Goal: Task Accomplishment & Management: Use online tool/utility

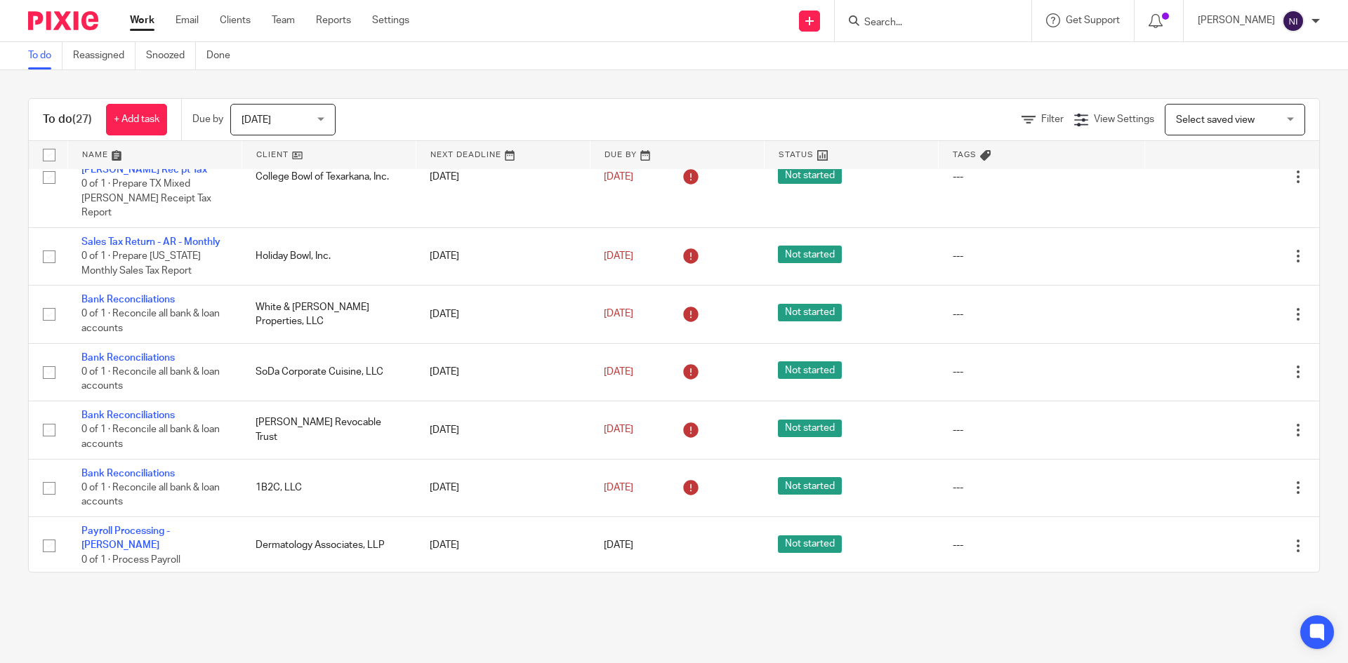
scroll to position [1123, 0]
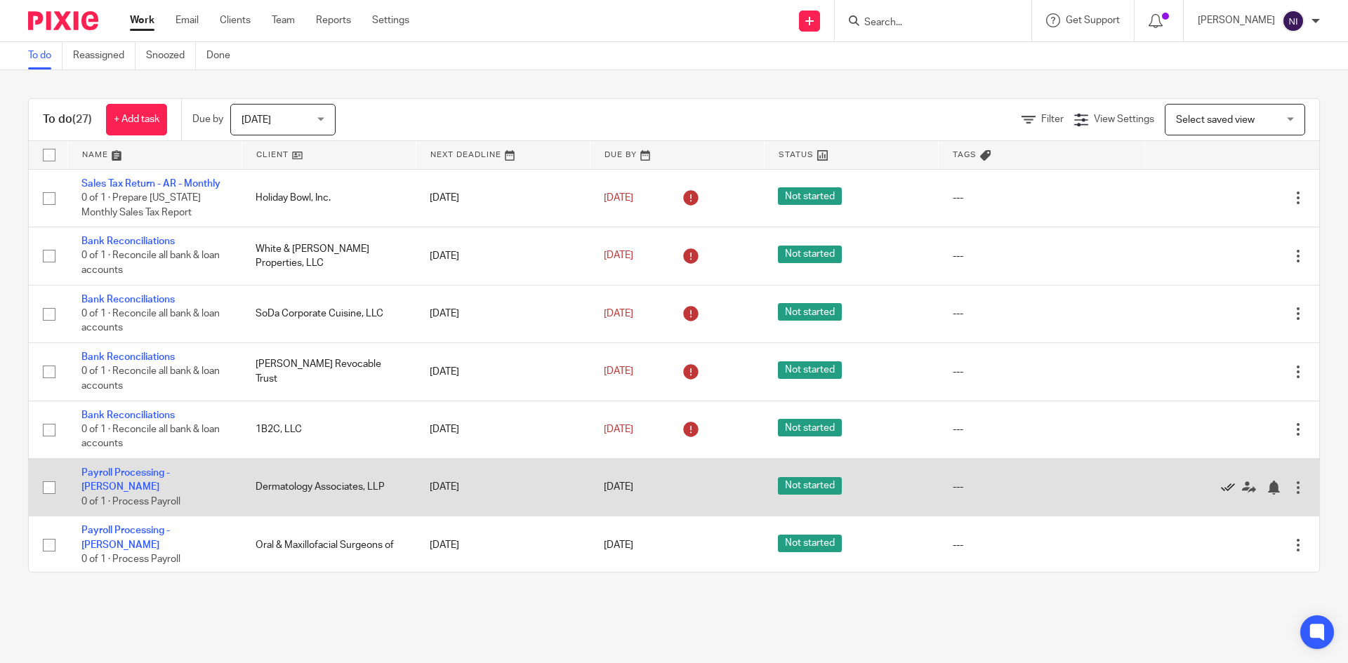
click at [1221, 481] on icon at bounding box center [1228, 488] width 14 height 14
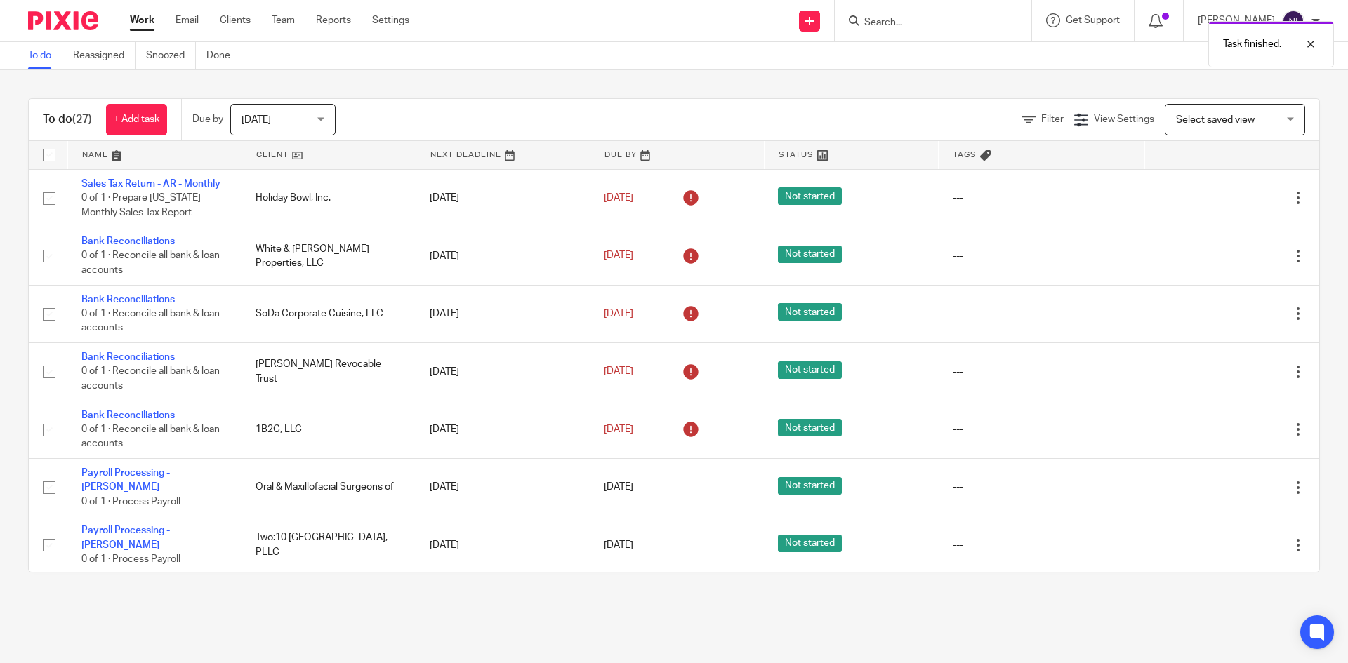
click at [1221, 481] on icon at bounding box center [1228, 488] width 14 height 14
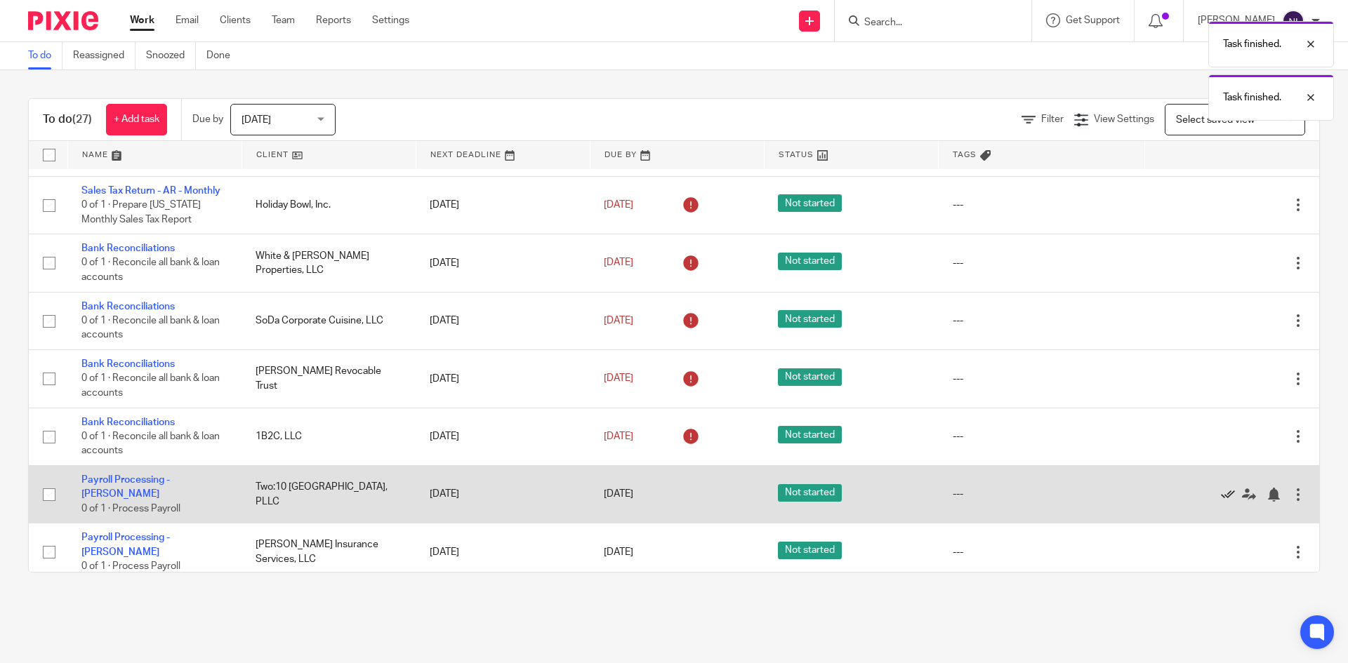
click at [1221, 488] on icon at bounding box center [1228, 495] width 14 height 14
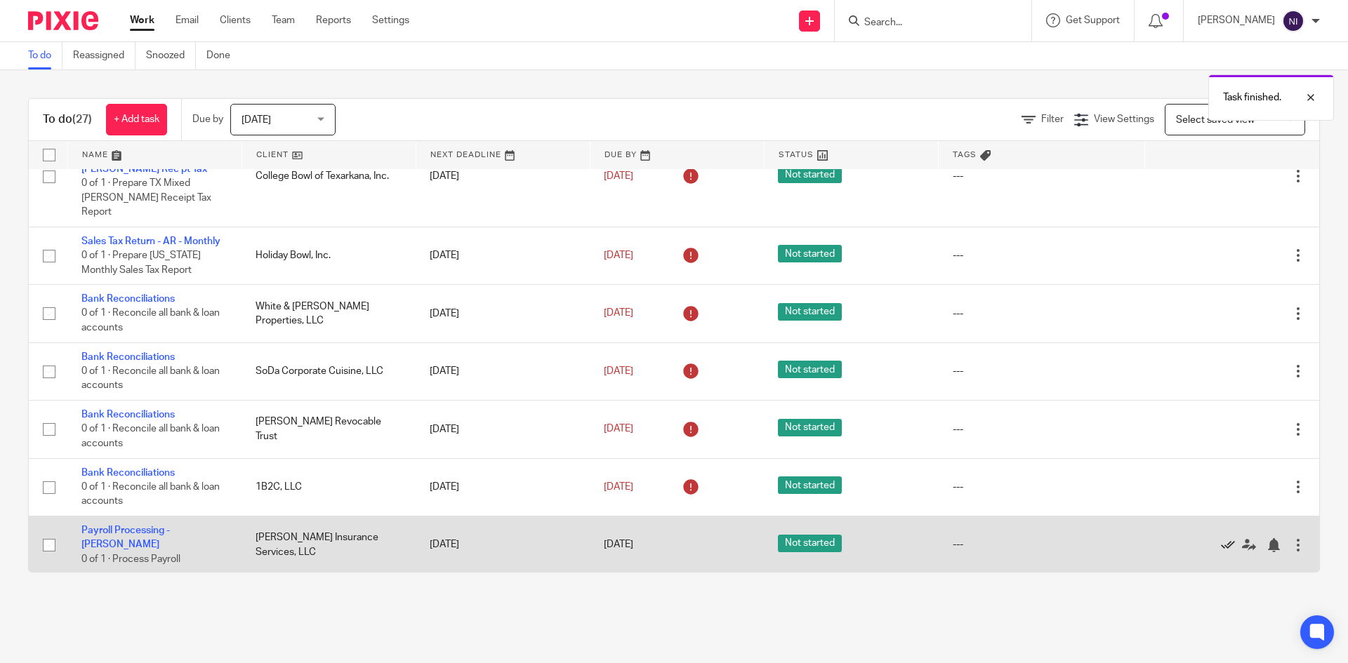
click at [1221, 538] on icon at bounding box center [1228, 545] width 14 height 14
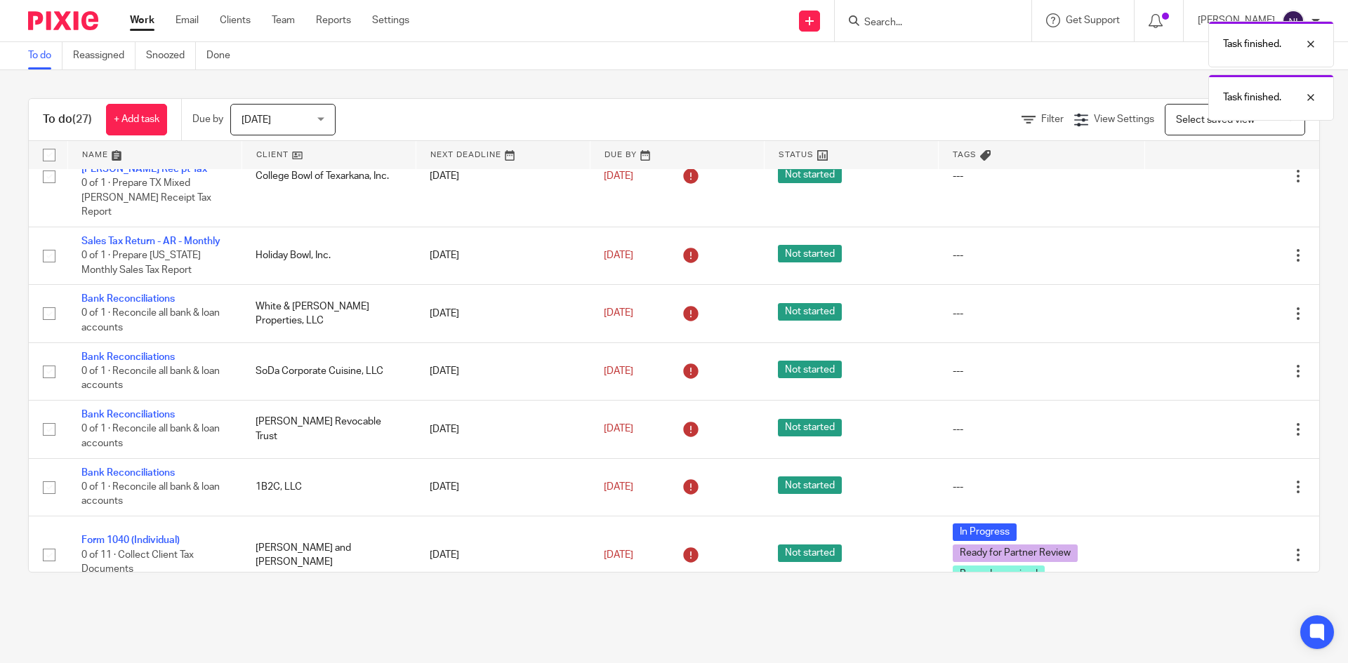
scroll to position [1016, 0]
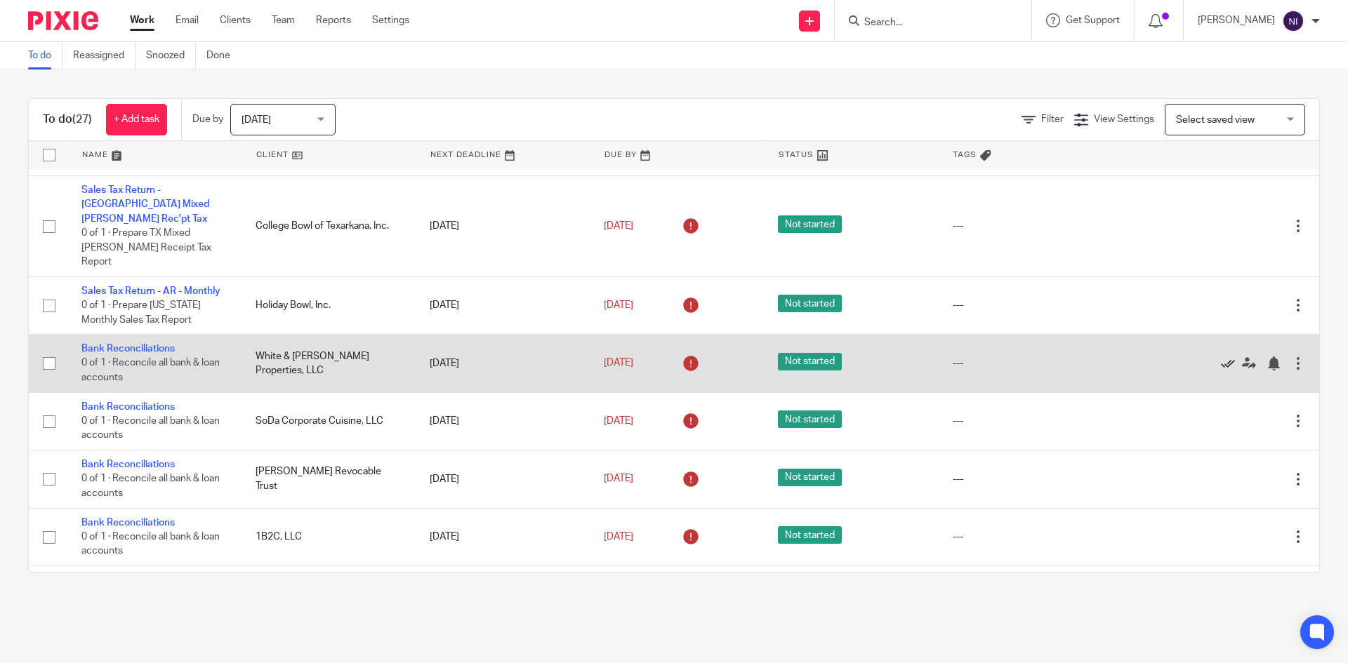
click at [1221, 357] on icon at bounding box center [1228, 364] width 14 height 14
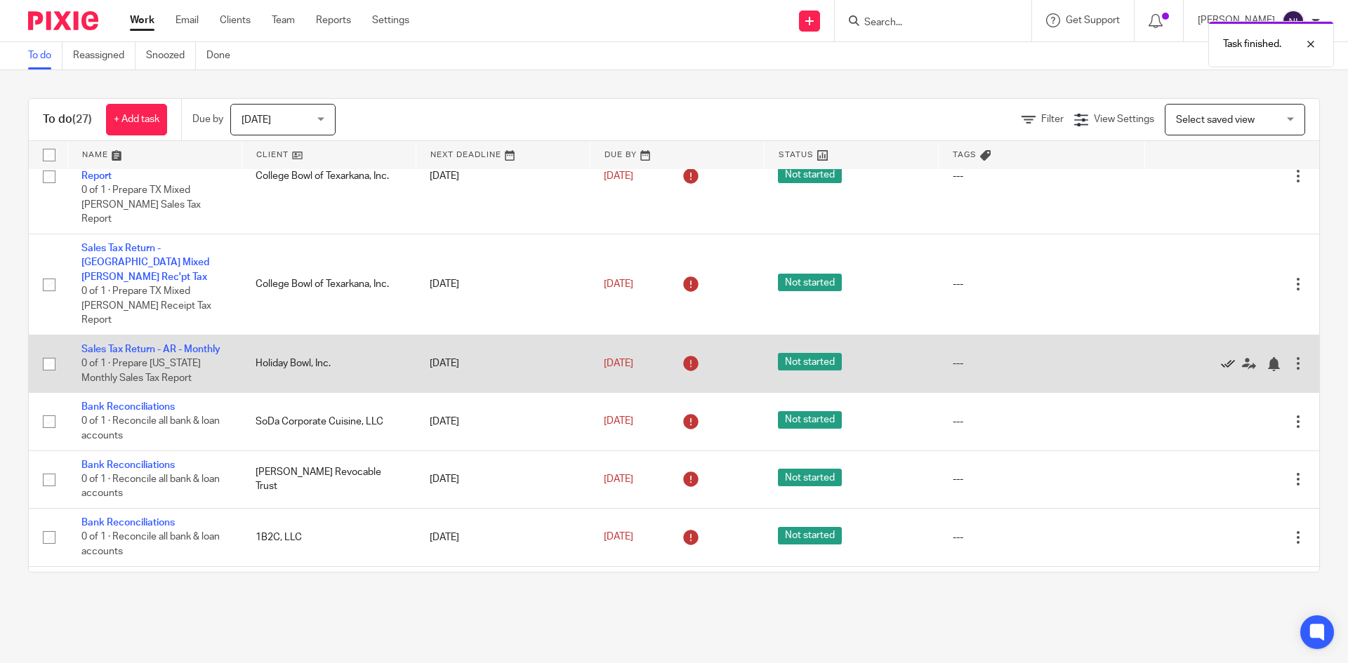
click at [1221, 357] on icon at bounding box center [1228, 364] width 14 height 14
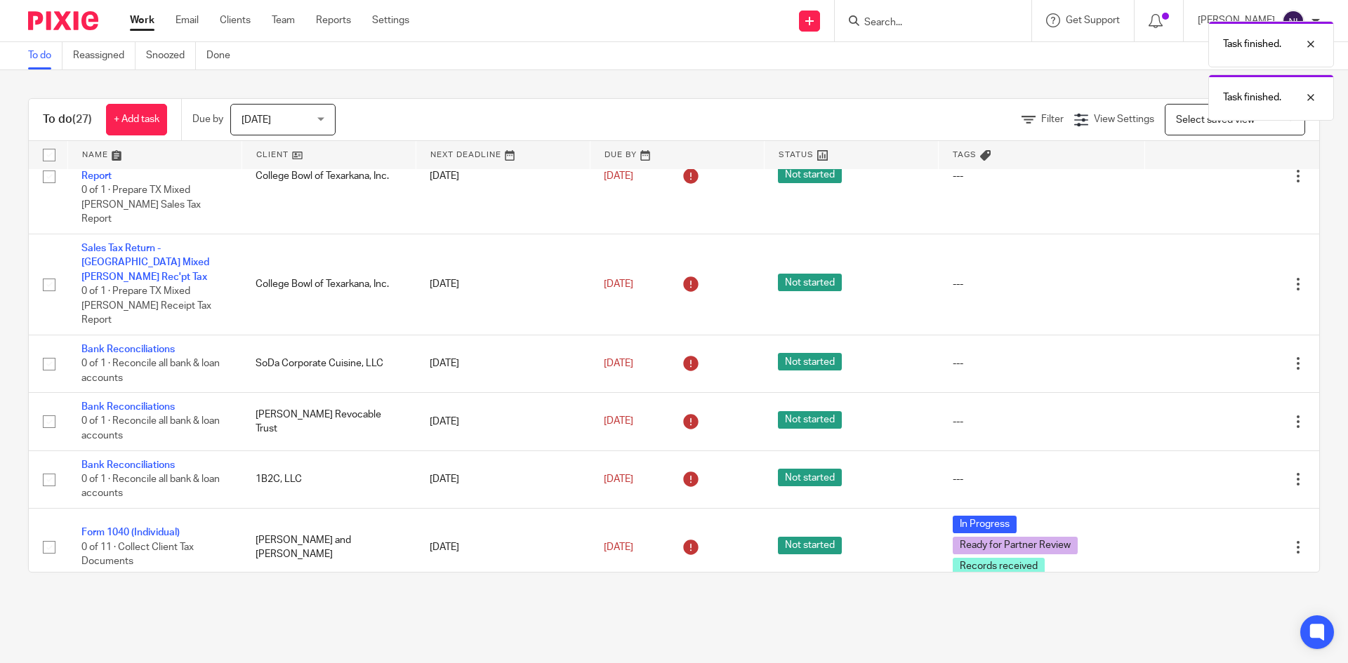
scroll to position [900, 0]
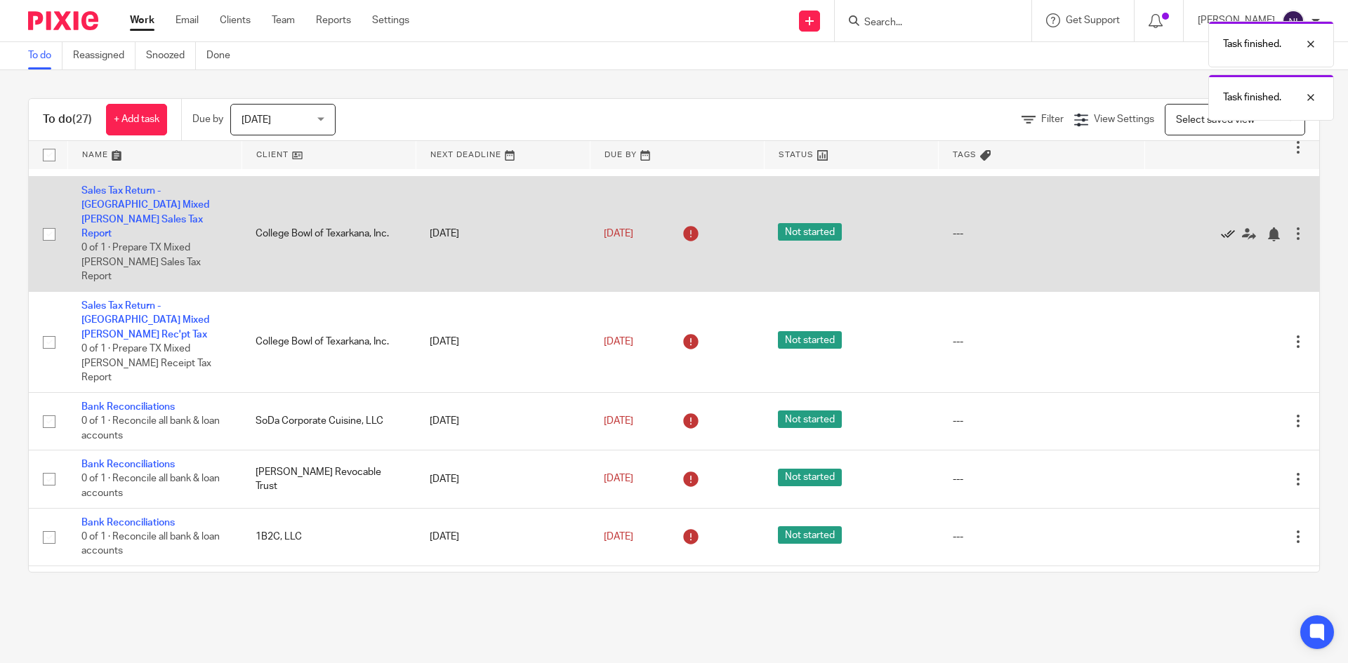
click at [1221, 227] on icon at bounding box center [1228, 234] width 14 height 14
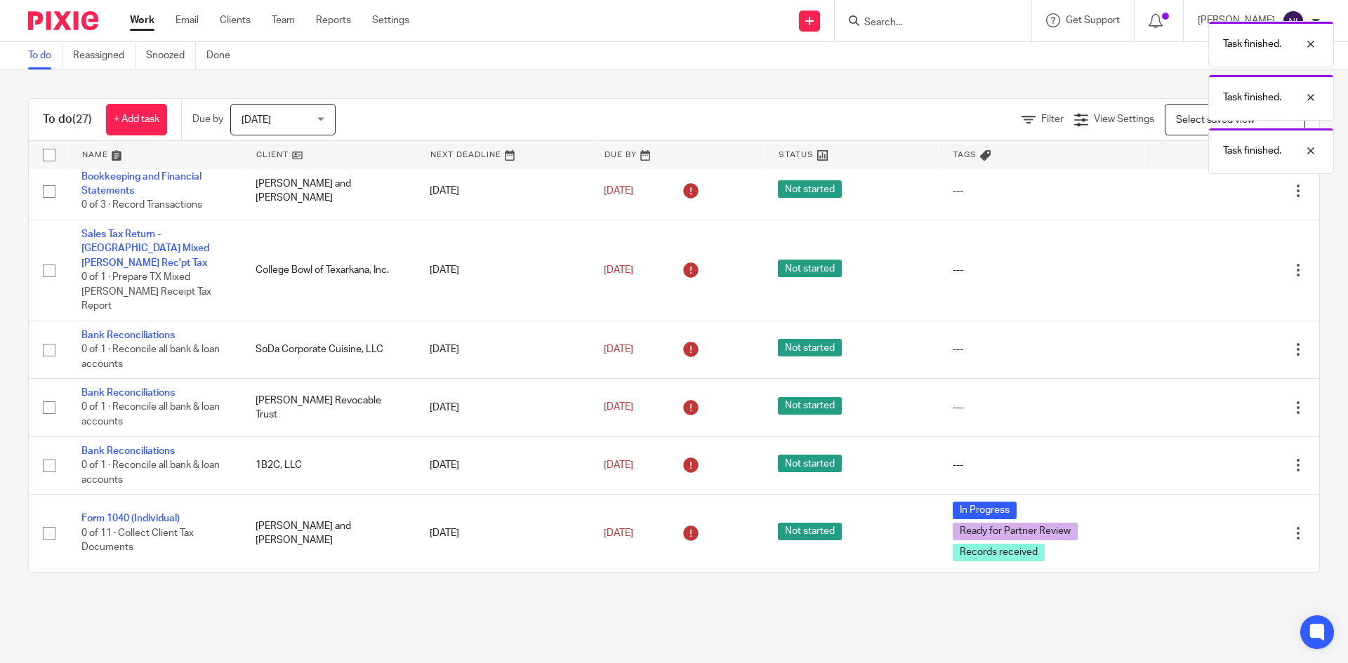
scroll to position [828, 0]
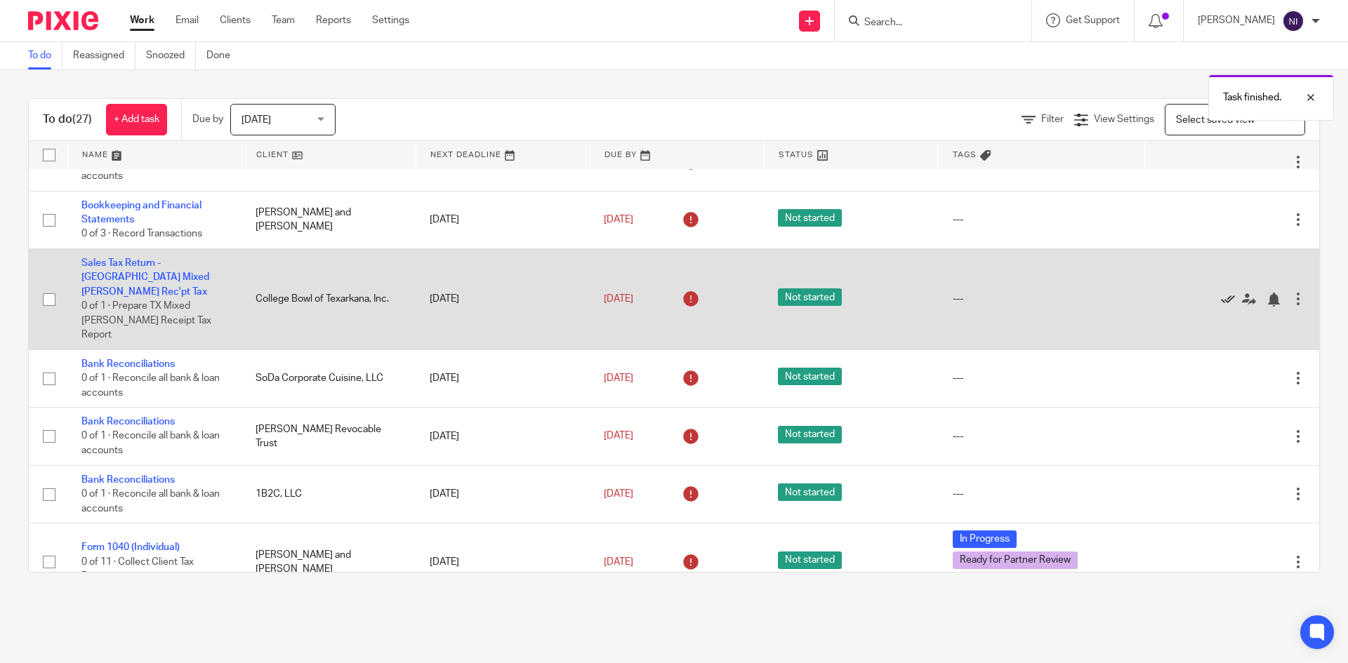
click at [1221, 293] on icon at bounding box center [1228, 300] width 14 height 14
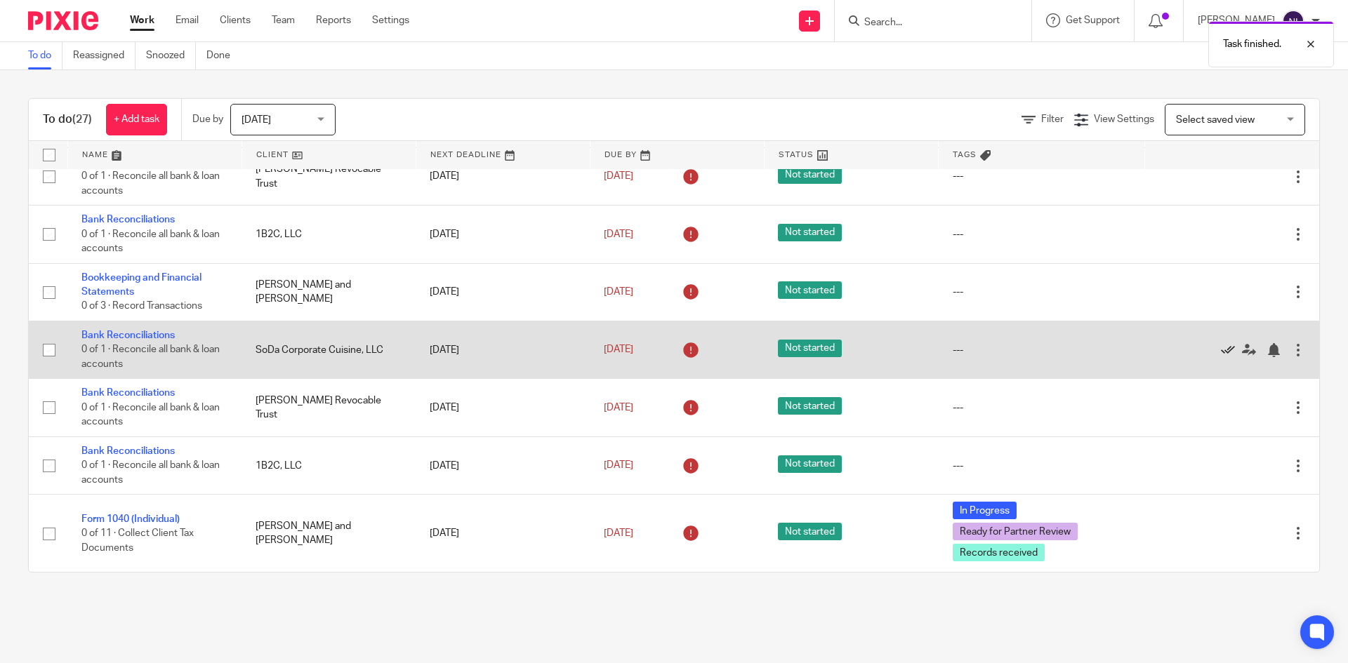
click at [1221, 344] on icon at bounding box center [1228, 350] width 14 height 14
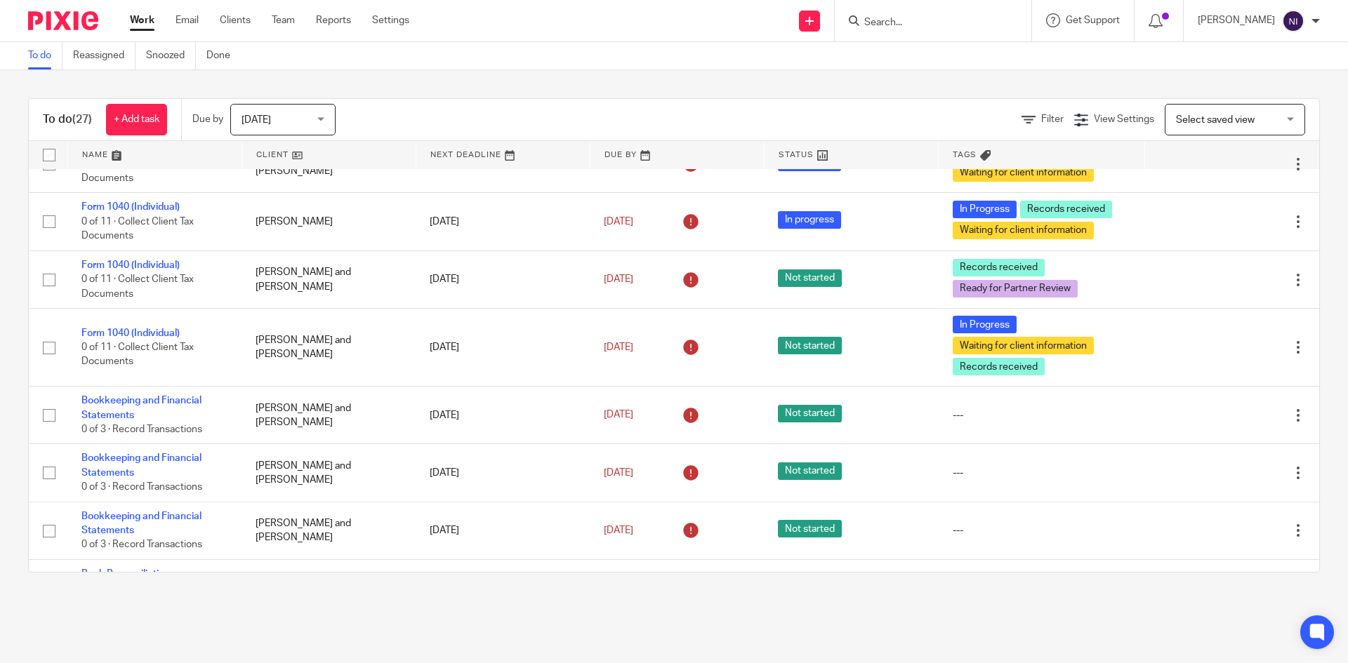
scroll to position [351, 0]
